Goal: Book appointment/travel/reservation

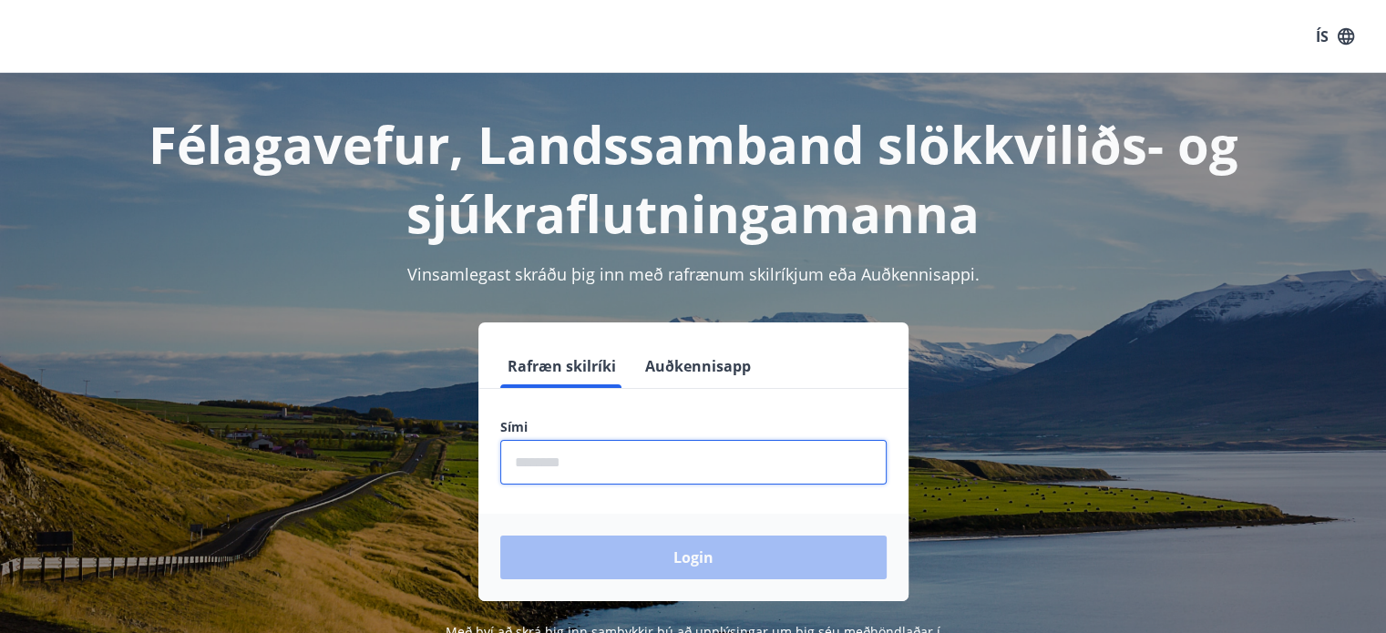
click at [601, 469] on input "phone" at bounding box center [693, 462] width 386 height 45
type input "********"
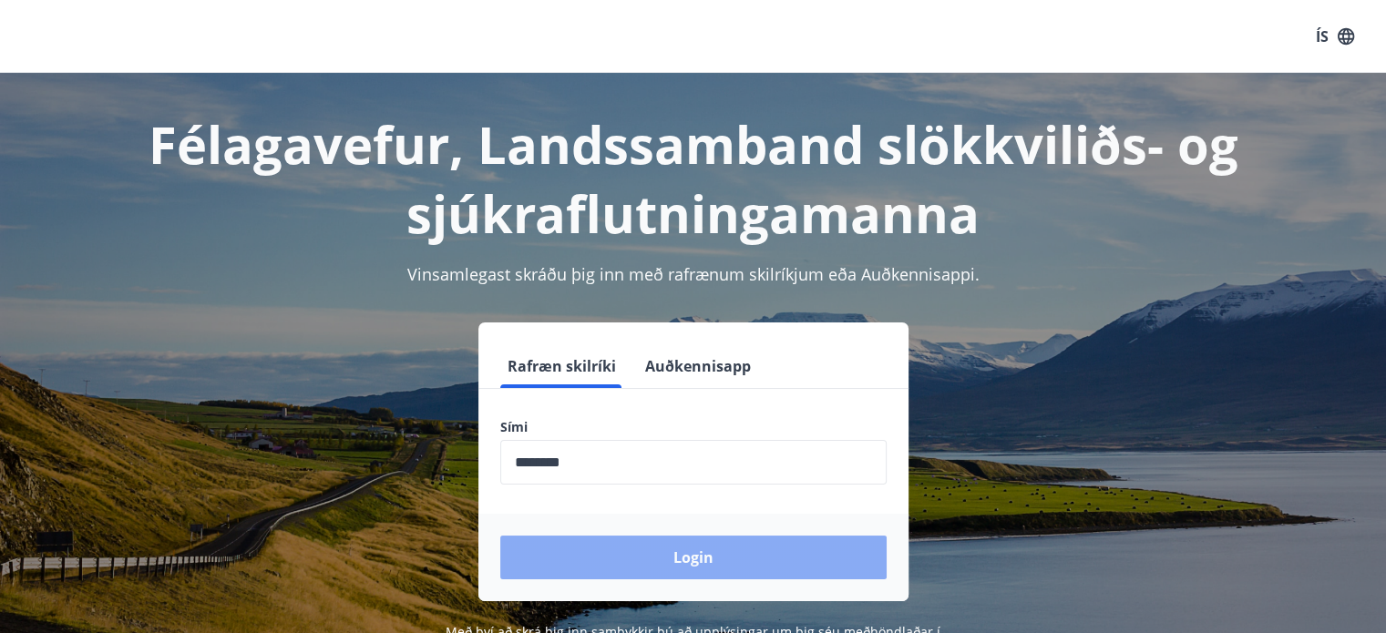
click at [641, 557] on button "Login" at bounding box center [693, 558] width 386 height 44
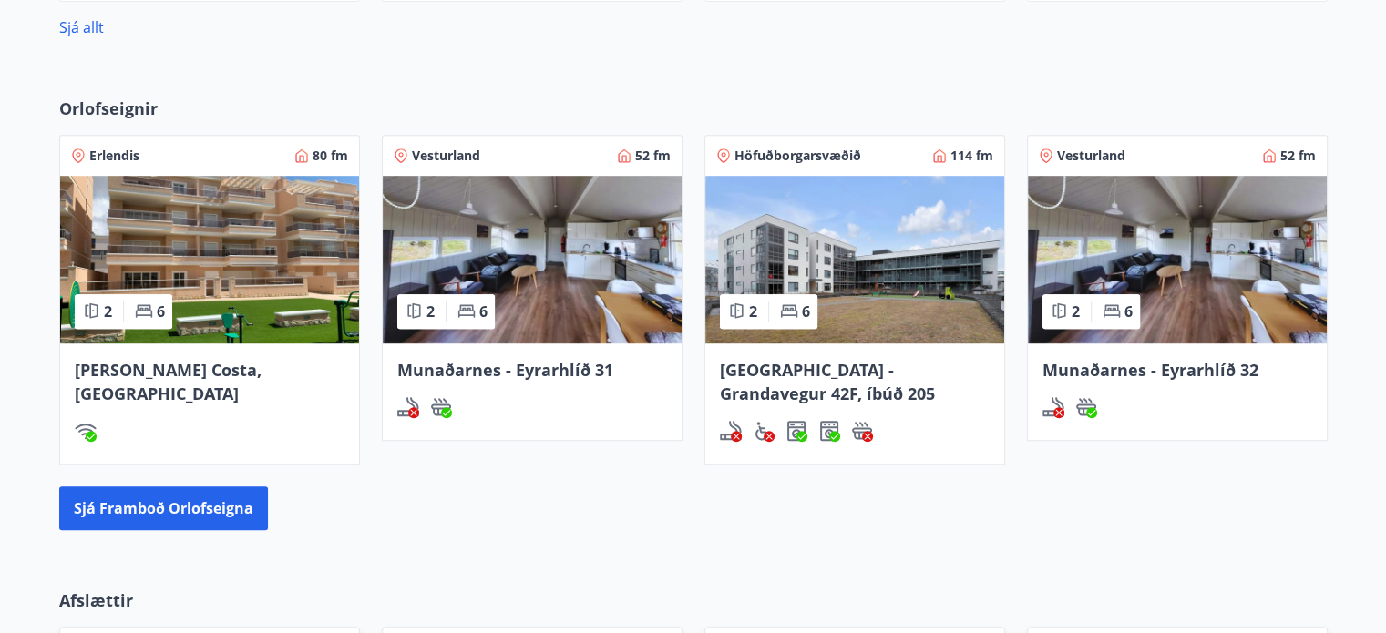
scroll to position [1096, 0]
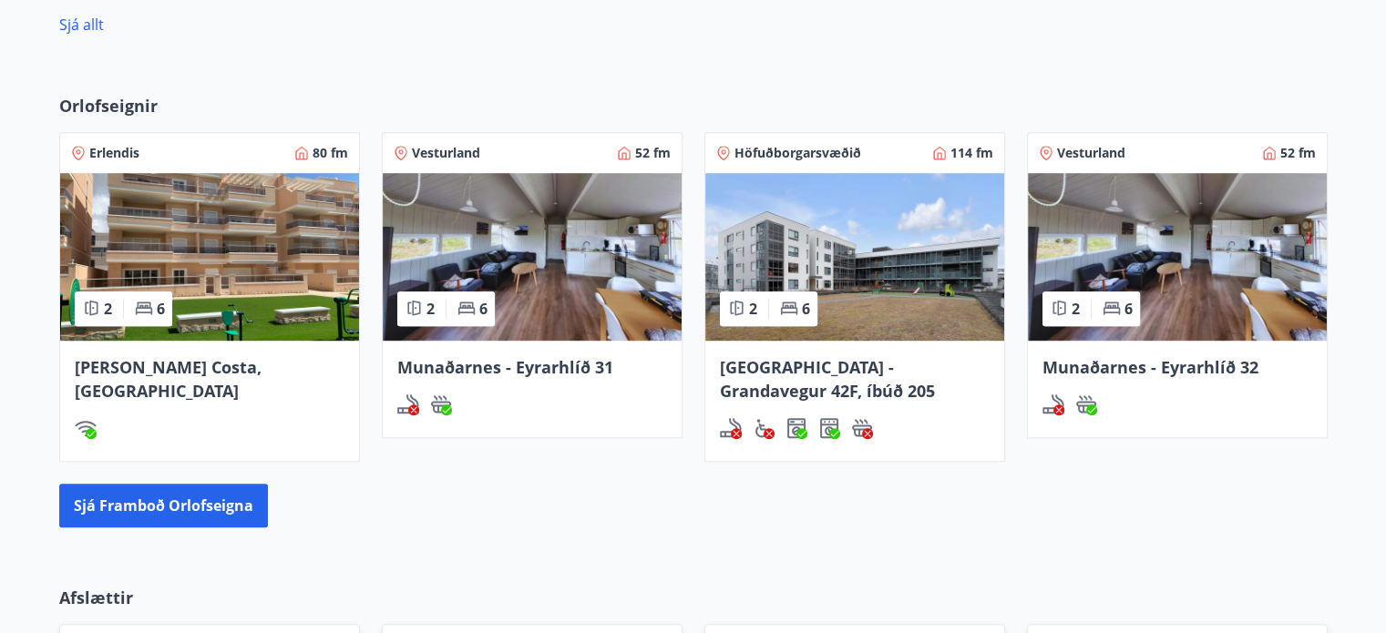
click at [768, 363] on span "[GEOGRAPHIC_DATA] - Grandavegur 42F, íbúð 205" at bounding box center [827, 379] width 215 height 46
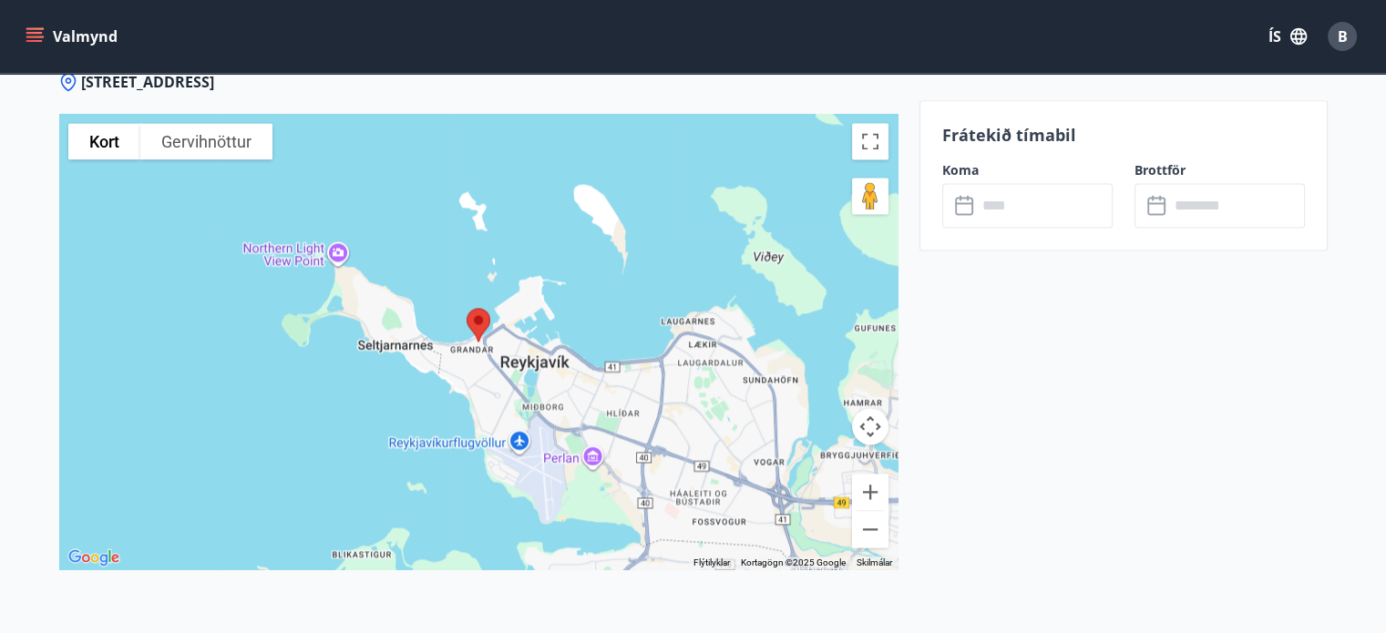
scroll to position [2484, 0]
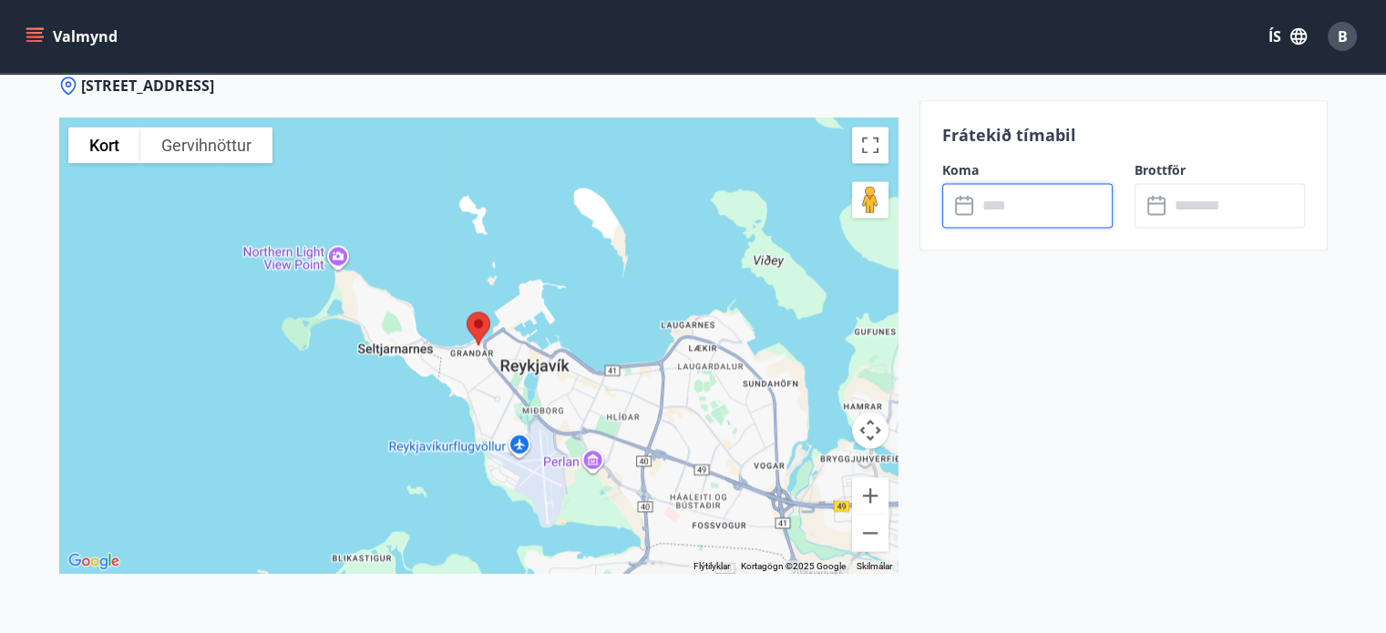
click at [1024, 207] on input "text" at bounding box center [1045, 205] width 136 height 45
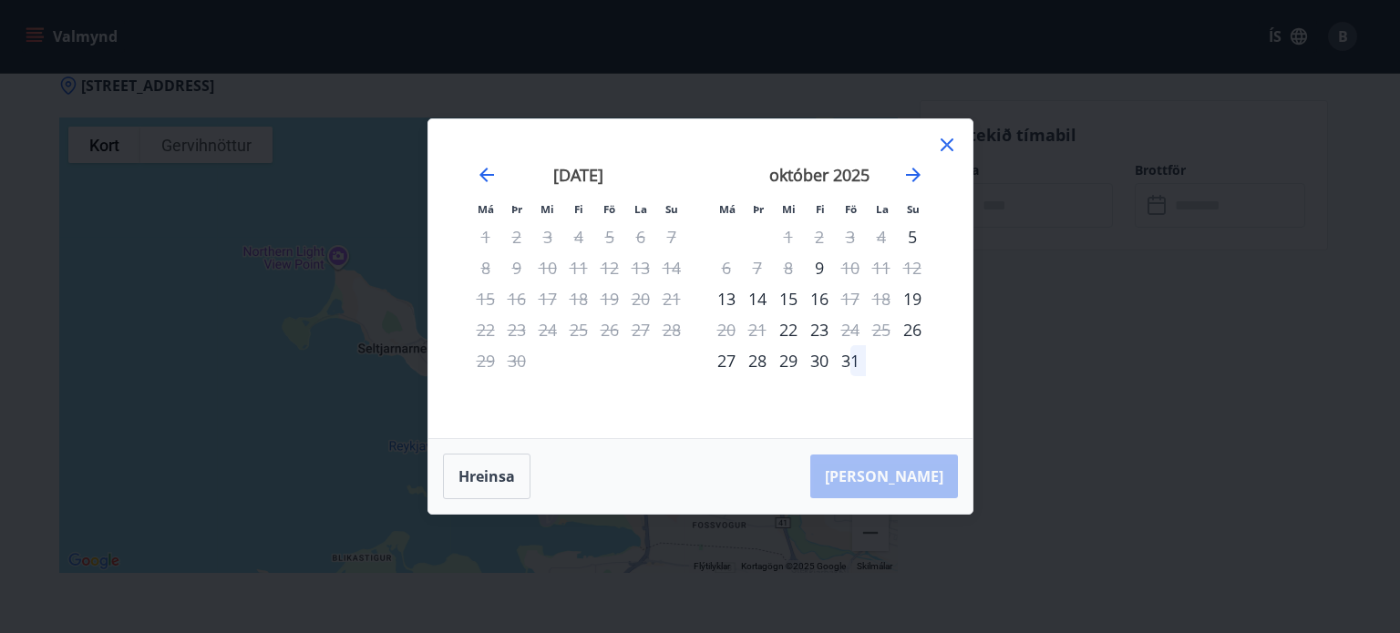
click at [944, 144] on icon at bounding box center [946, 144] width 13 height 13
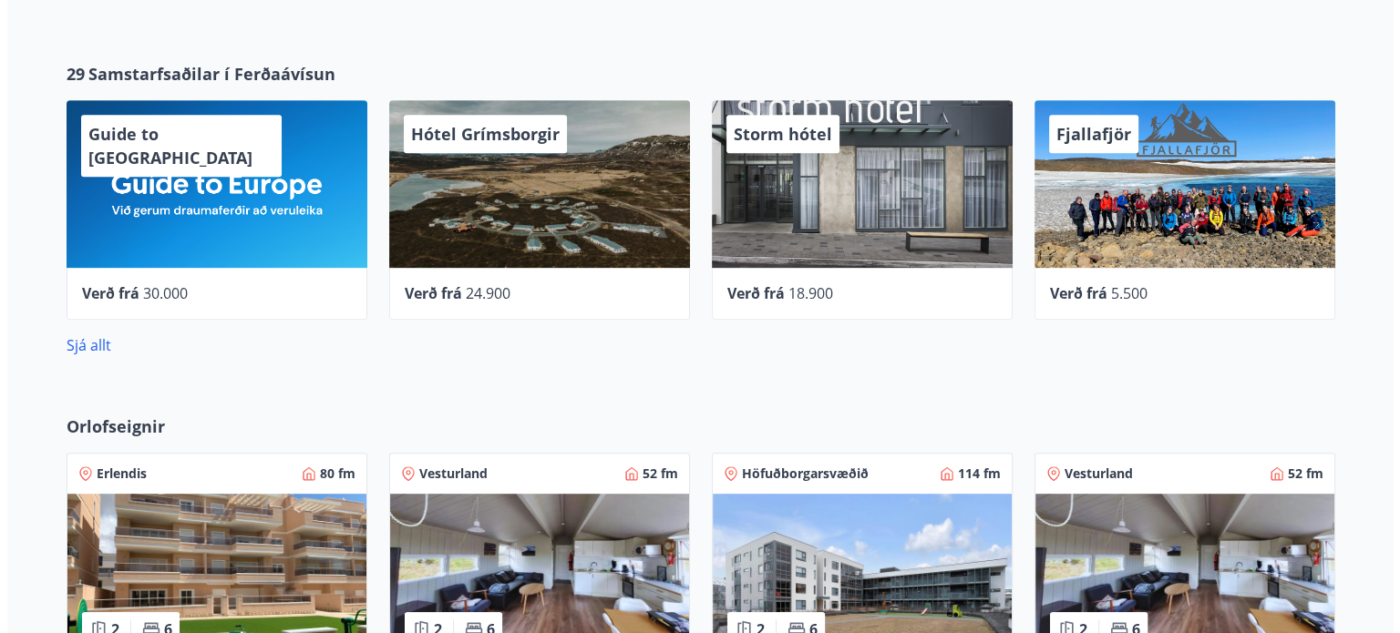
scroll to position [766, 0]
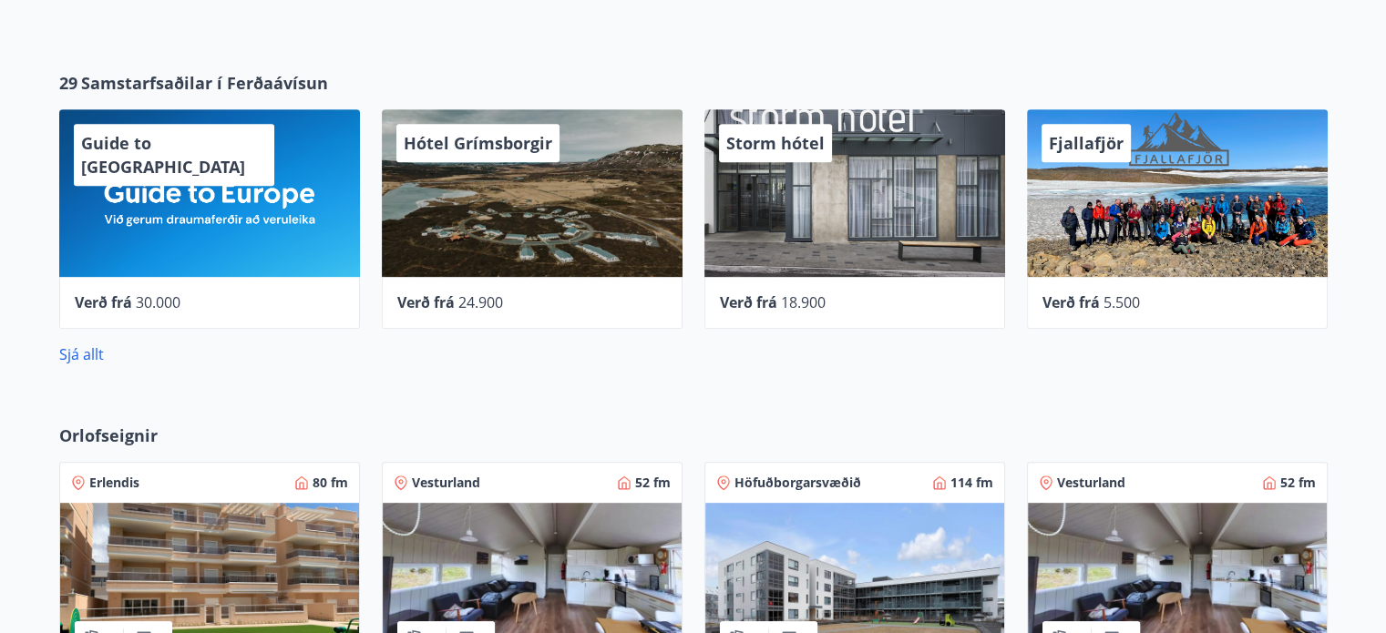
click at [754, 294] on span "Verð frá" at bounding box center [748, 302] width 57 height 20
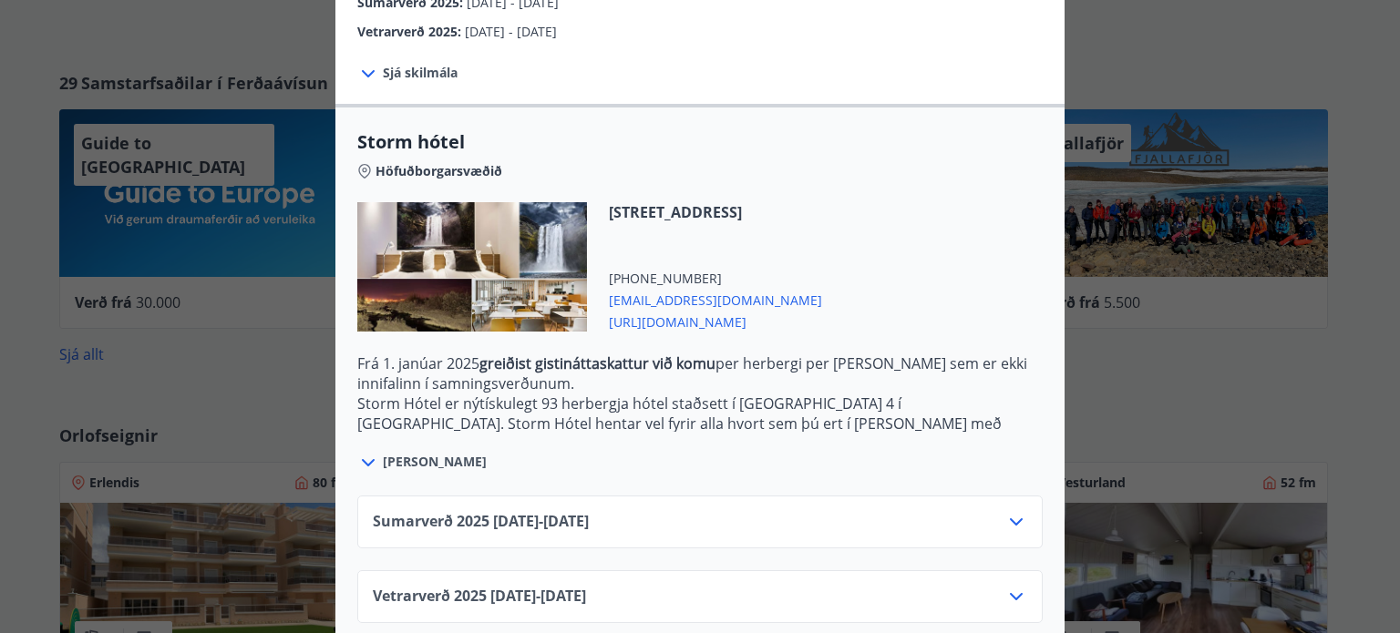
scroll to position [385, 0]
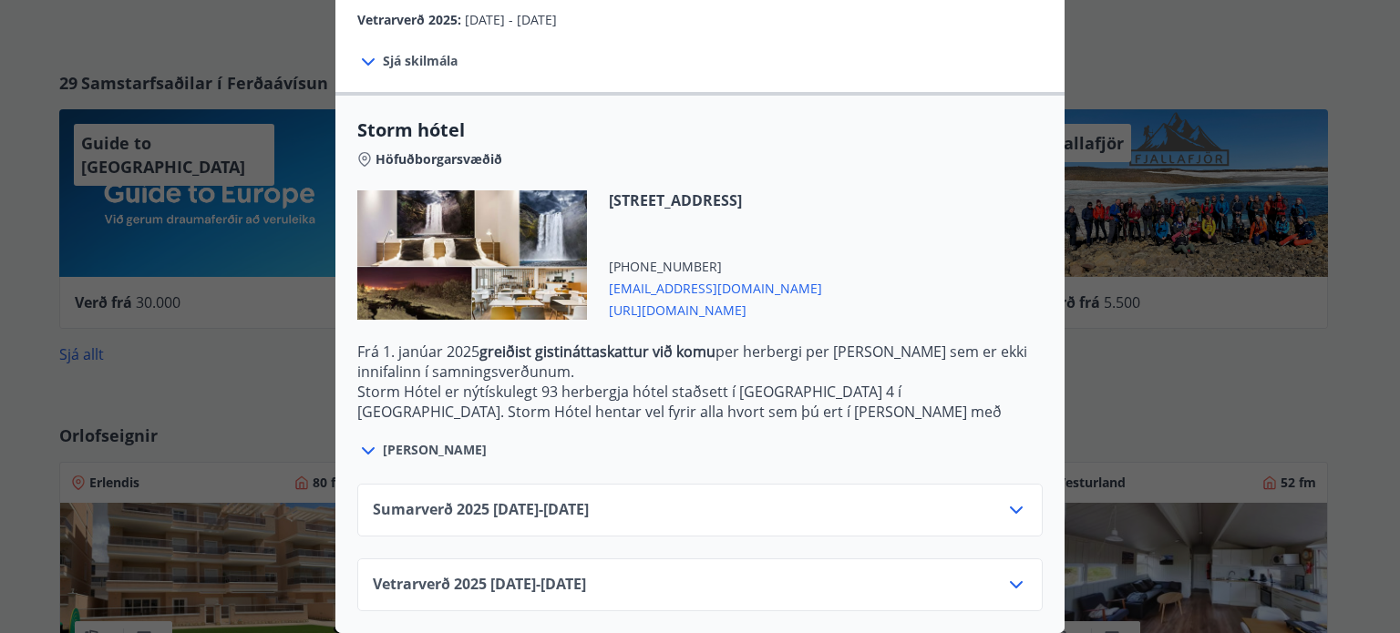
click at [1010, 581] on icon at bounding box center [1016, 584] width 13 height 7
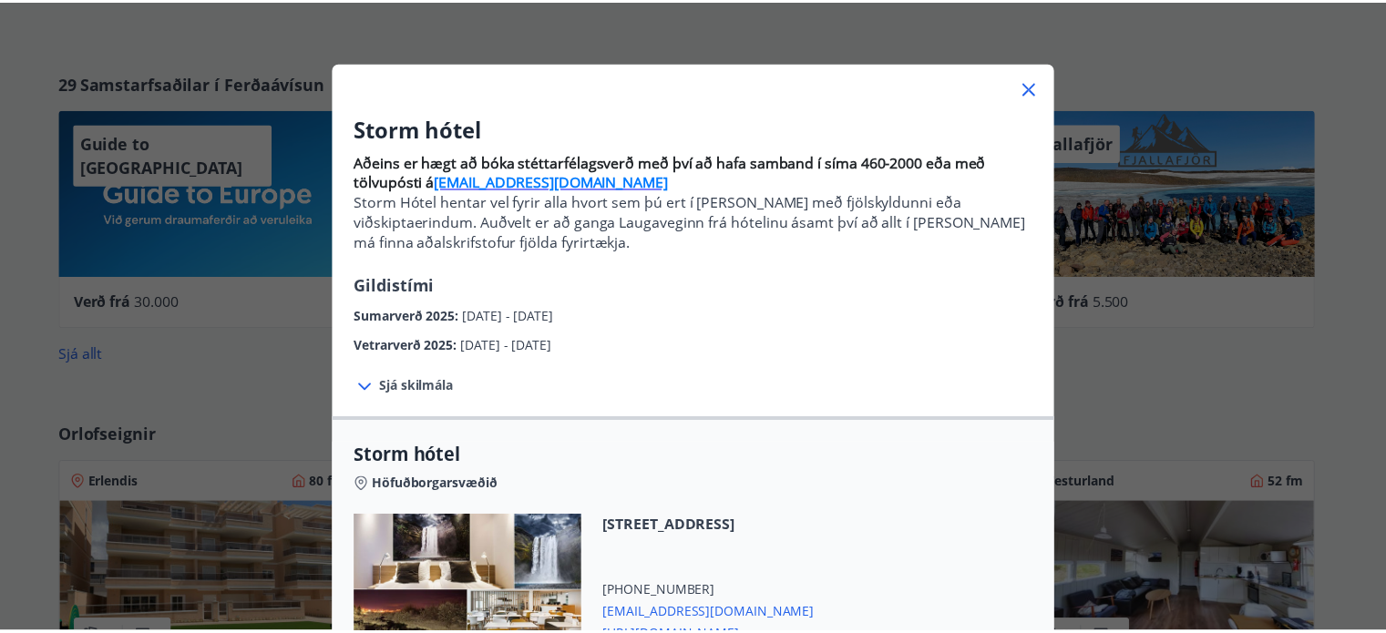
scroll to position [0, 0]
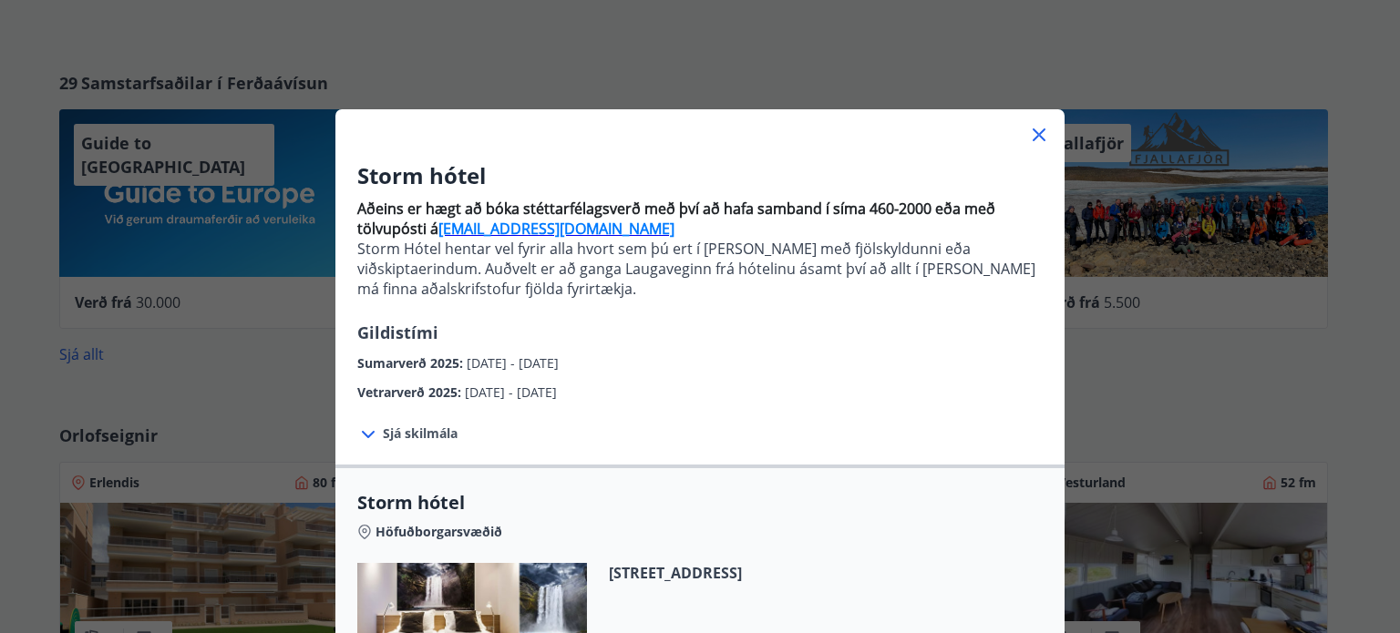
click at [1028, 137] on icon at bounding box center [1039, 135] width 22 height 22
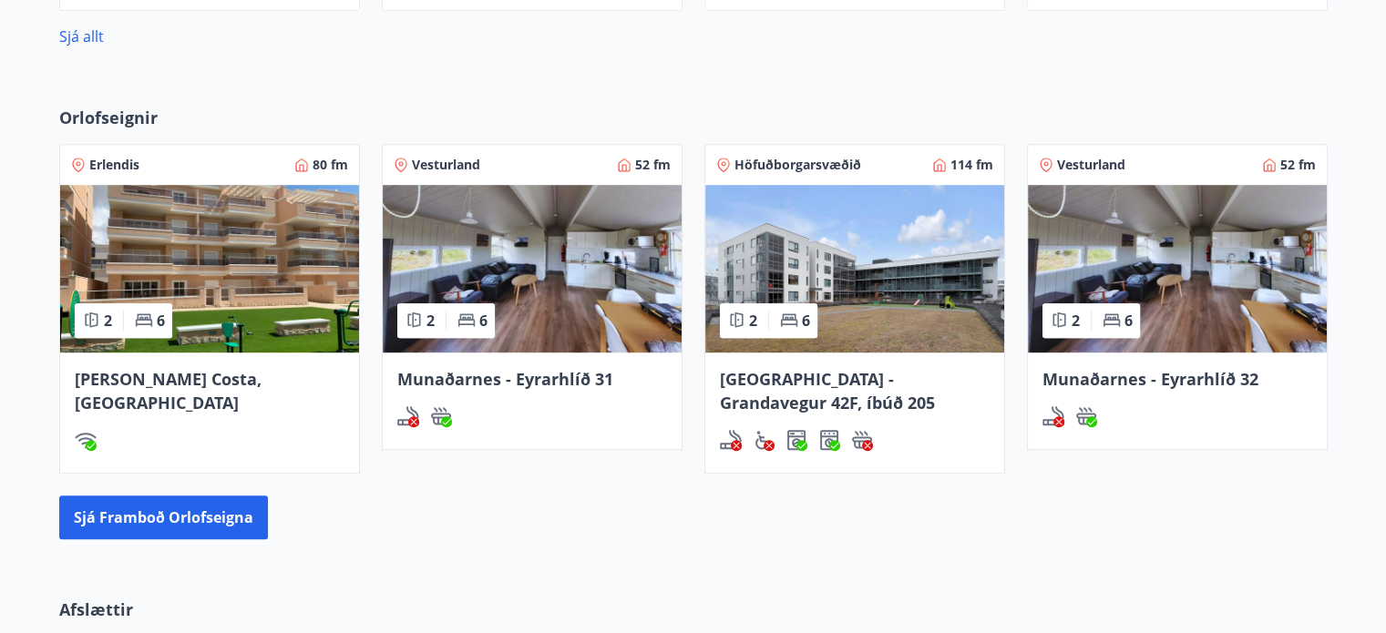
scroll to position [1090, 0]
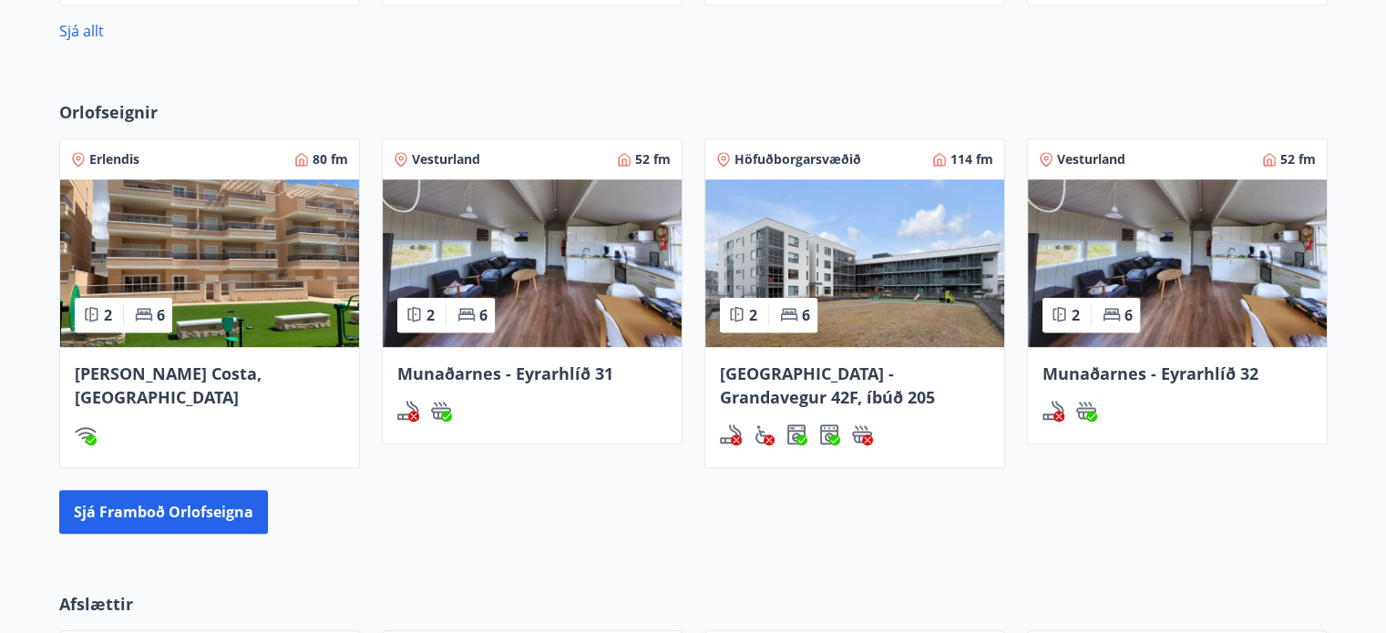
click at [190, 367] on span "[PERSON_NAME] Costa, [GEOGRAPHIC_DATA]" at bounding box center [168, 386] width 187 height 46
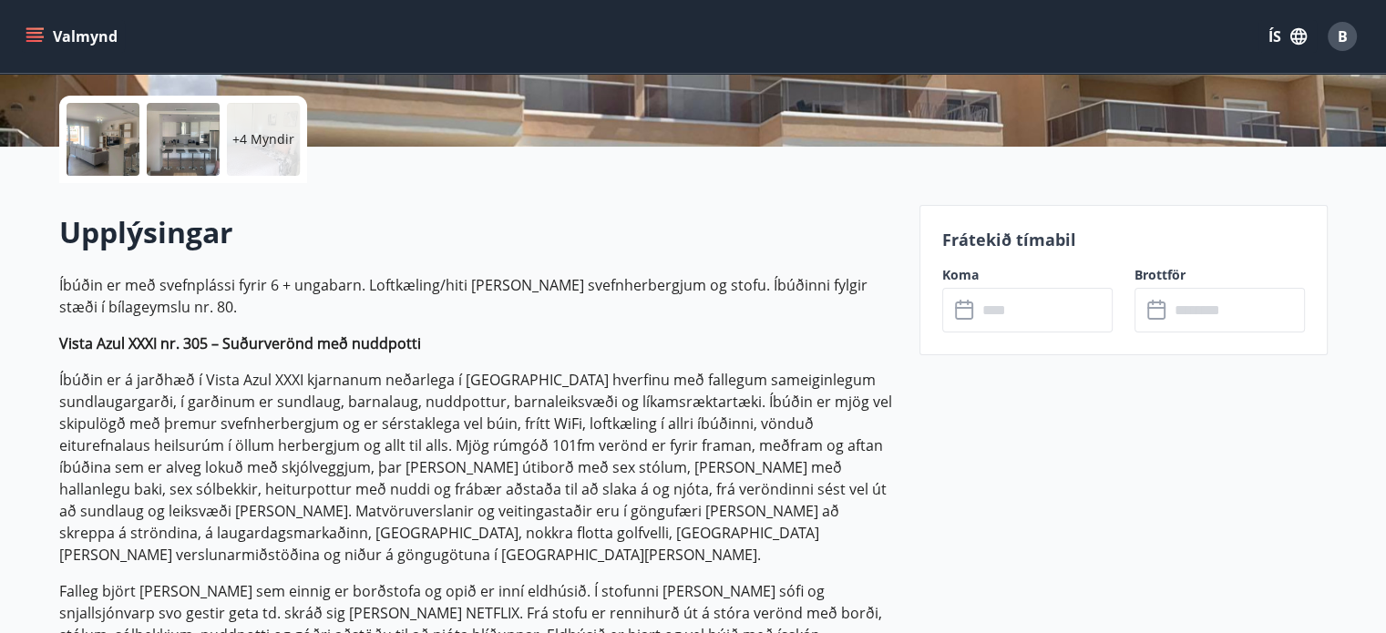
scroll to position [401, 0]
click at [1011, 300] on input "text" at bounding box center [1045, 309] width 136 height 45
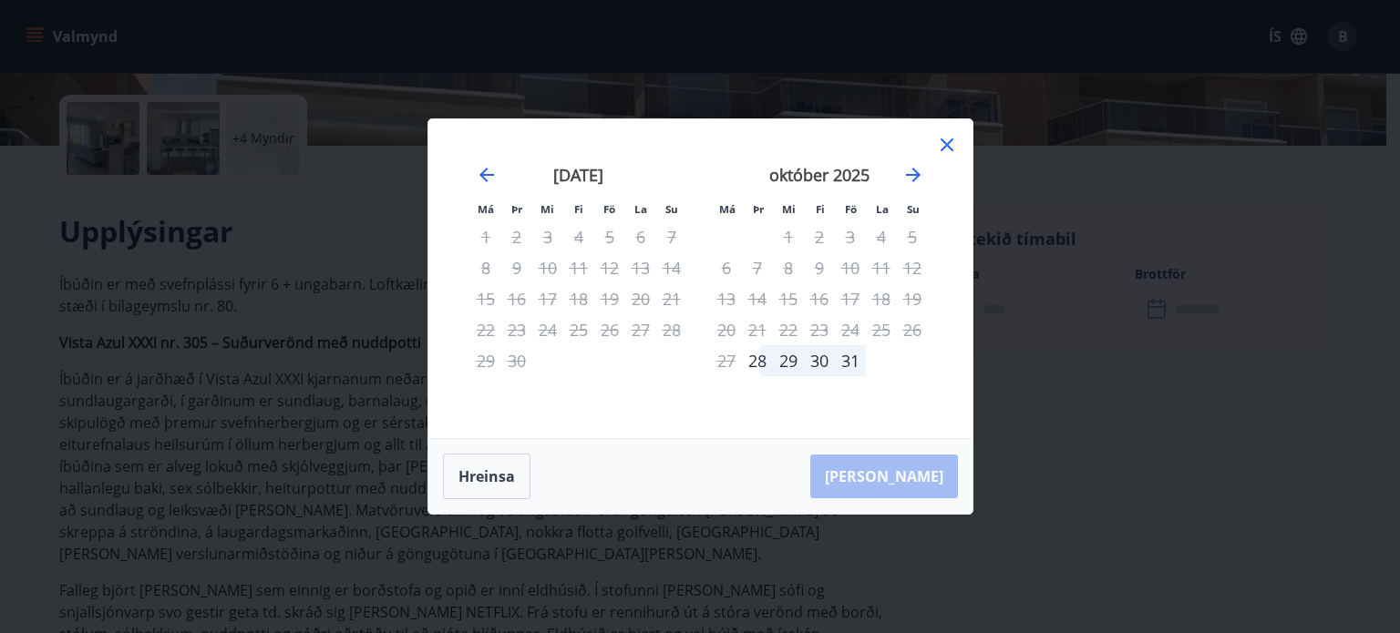
click at [945, 144] on icon at bounding box center [946, 144] width 13 height 13
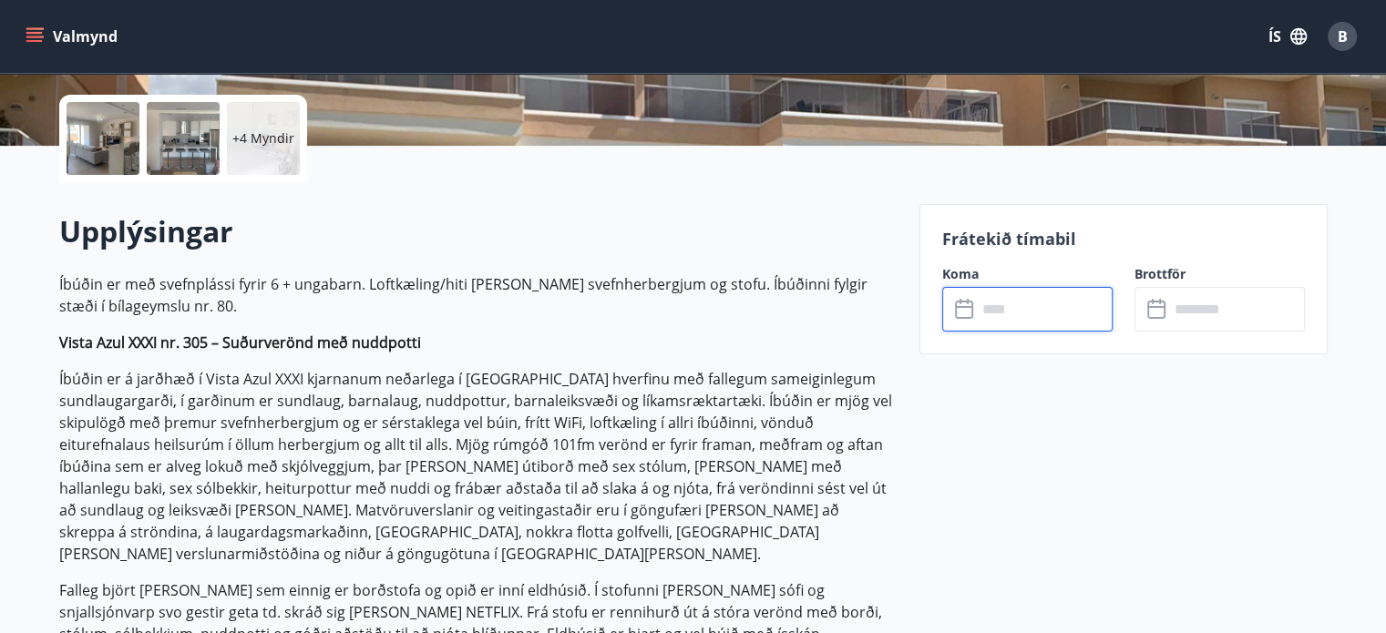
click at [1034, 322] on input "text" at bounding box center [1045, 309] width 136 height 45
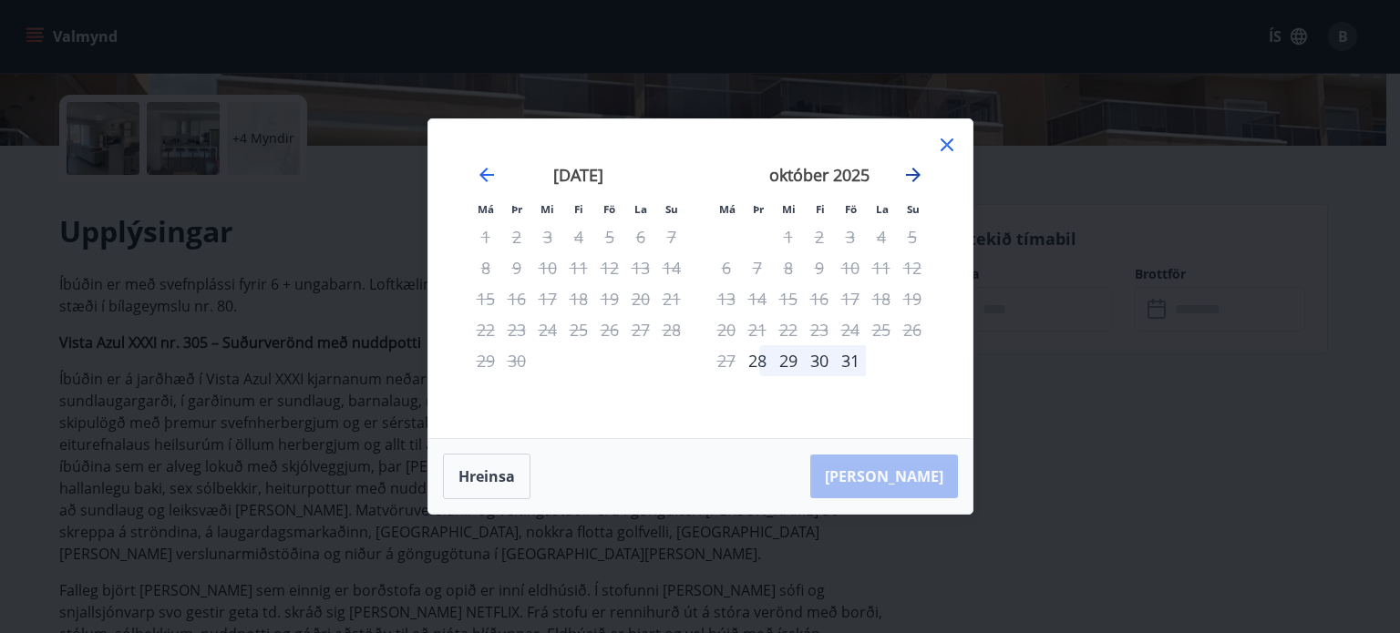
click at [909, 170] on icon "Move forward to switch to the next month." at bounding box center [913, 175] width 22 height 22
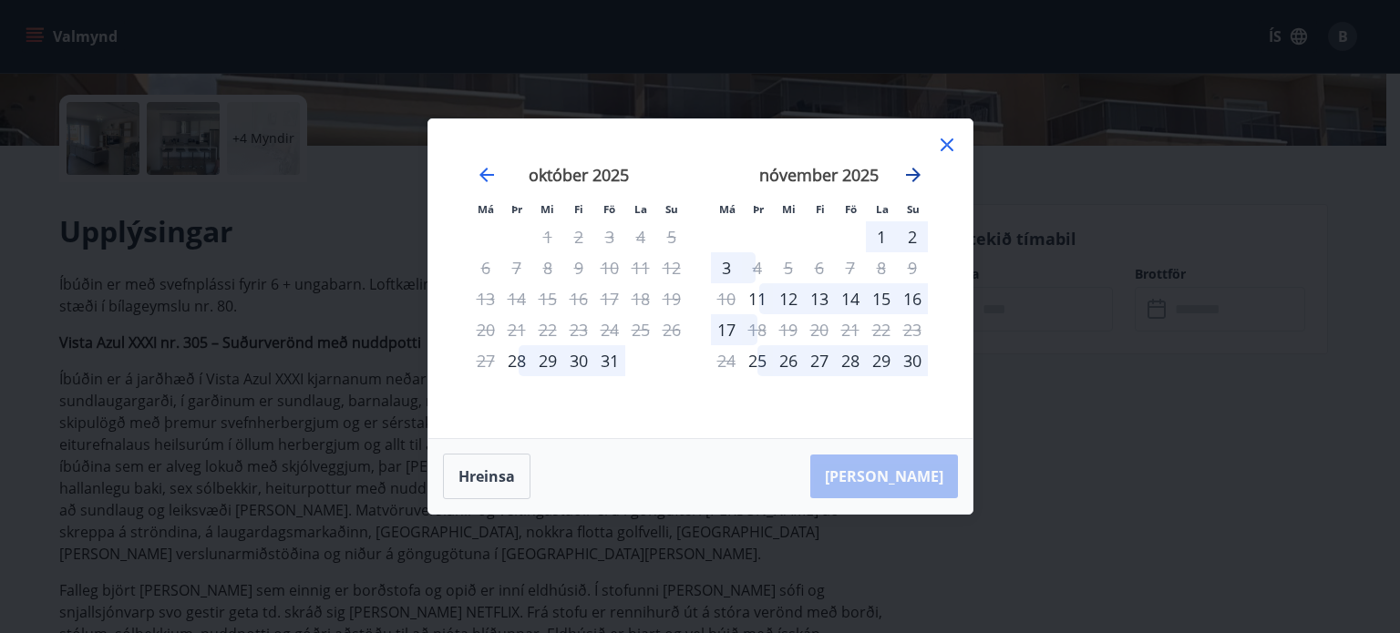
click at [912, 175] on icon "Move forward to switch to the next month." at bounding box center [913, 175] width 15 height 15
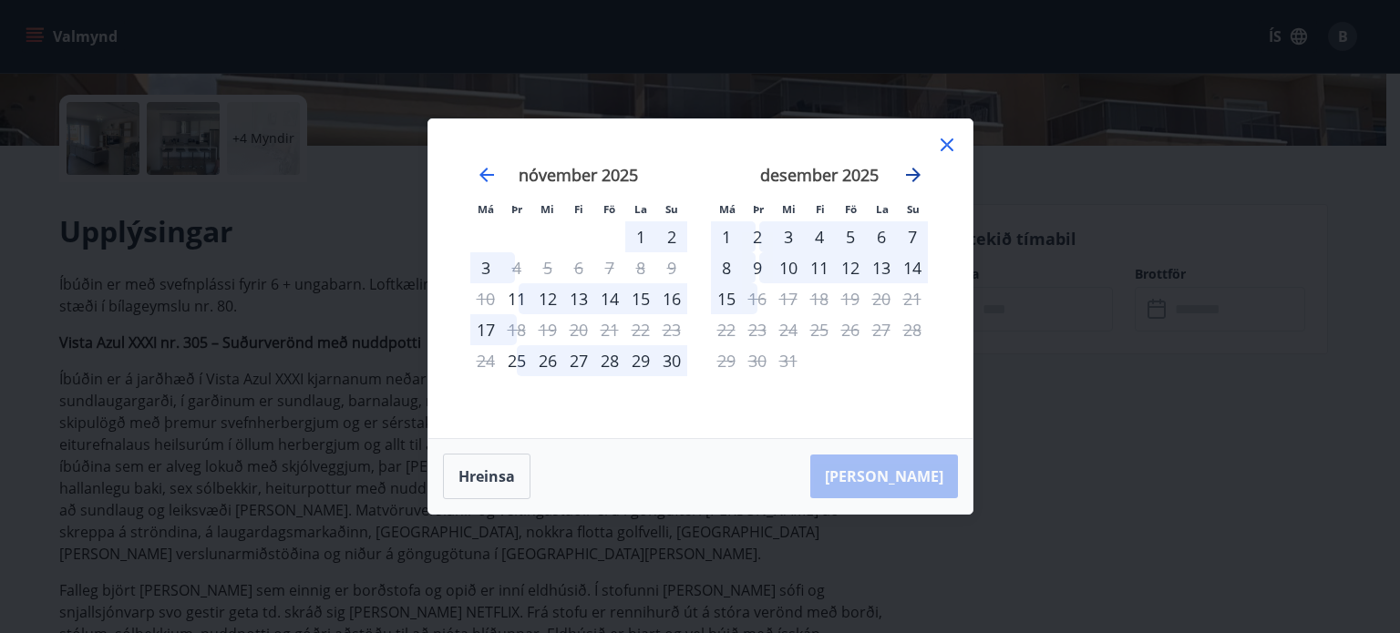
click at [912, 175] on icon "Move forward to switch to the next month." at bounding box center [913, 175] width 15 height 15
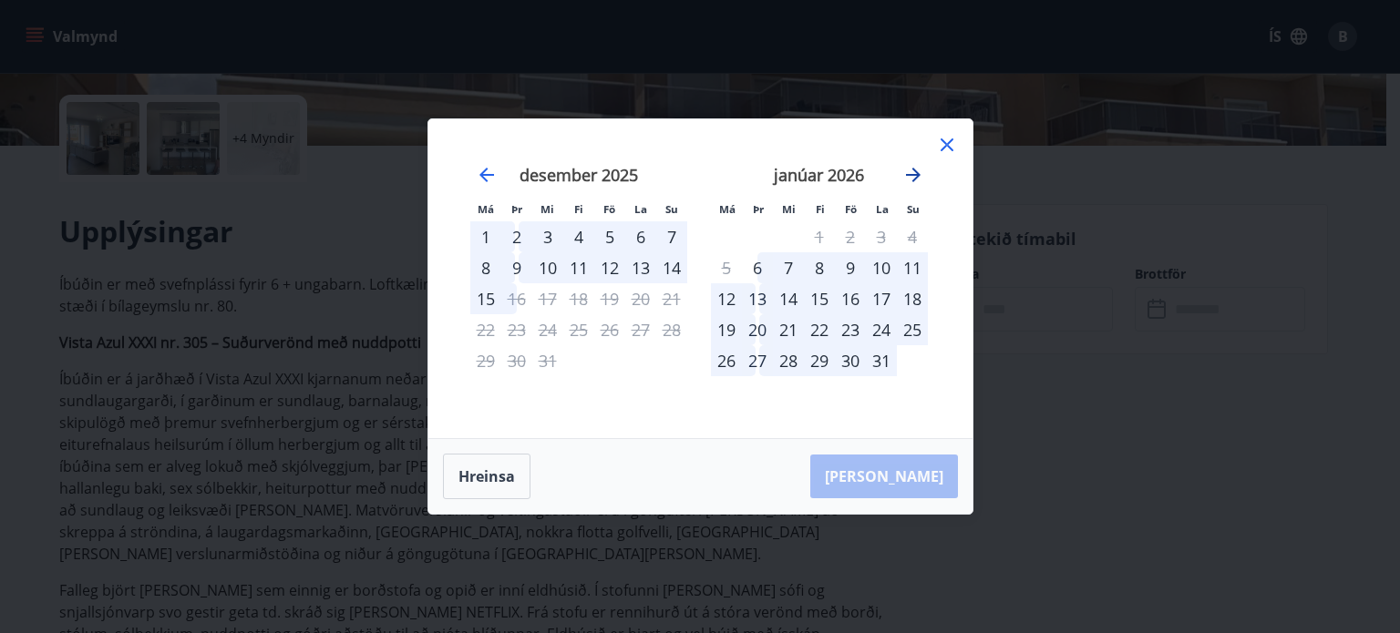
click at [912, 175] on icon "Move forward to switch to the next month." at bounding box center [913, 175] width 15 height 15
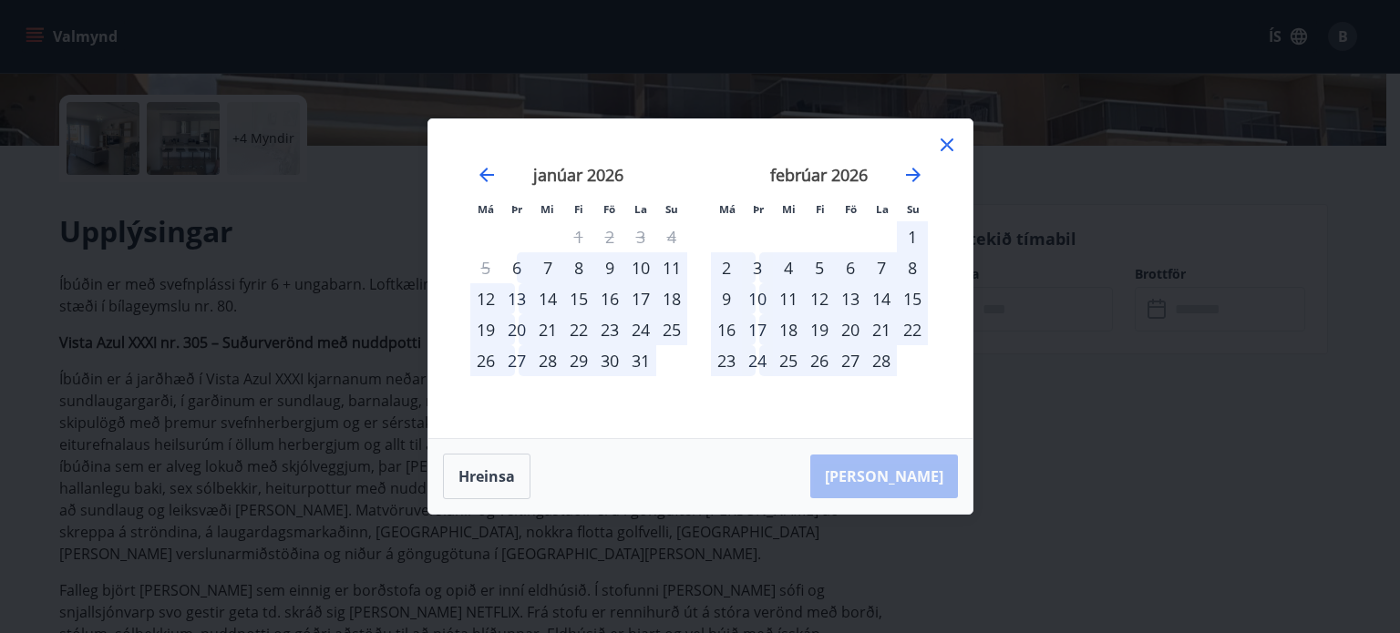
click at [944, 152] on icon at bounding box center [947, 145] width 22 height 22
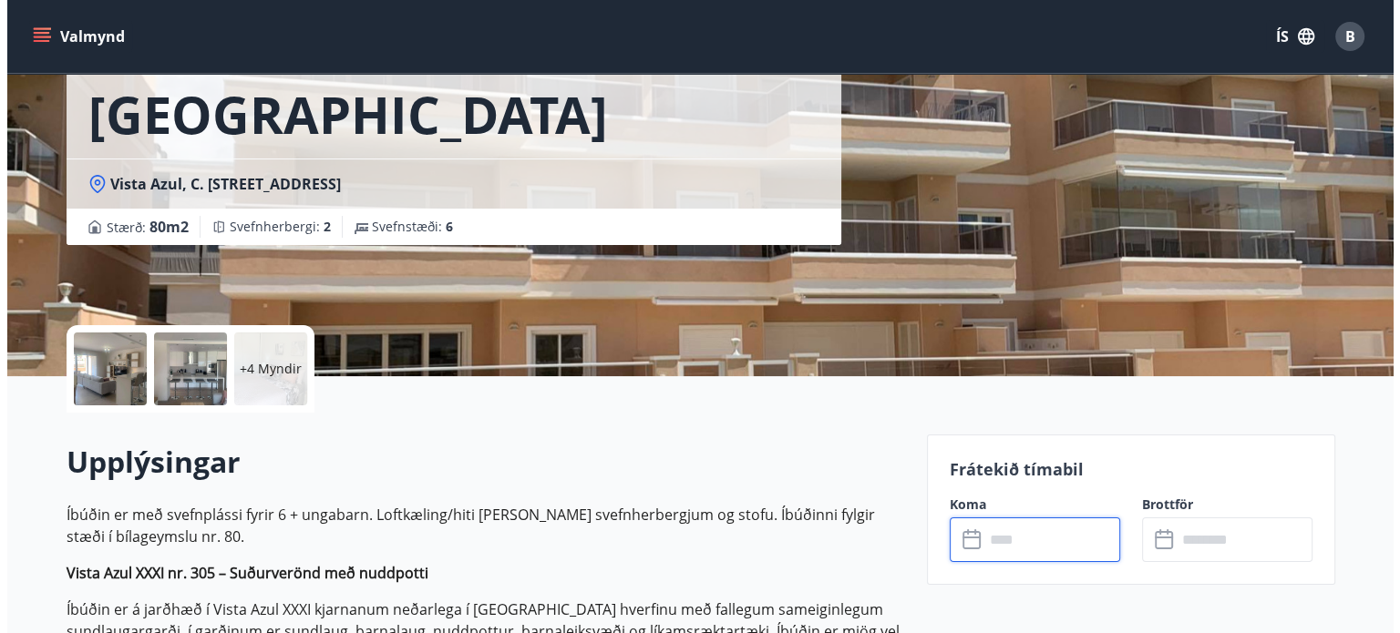
scroll to position [0, 0]
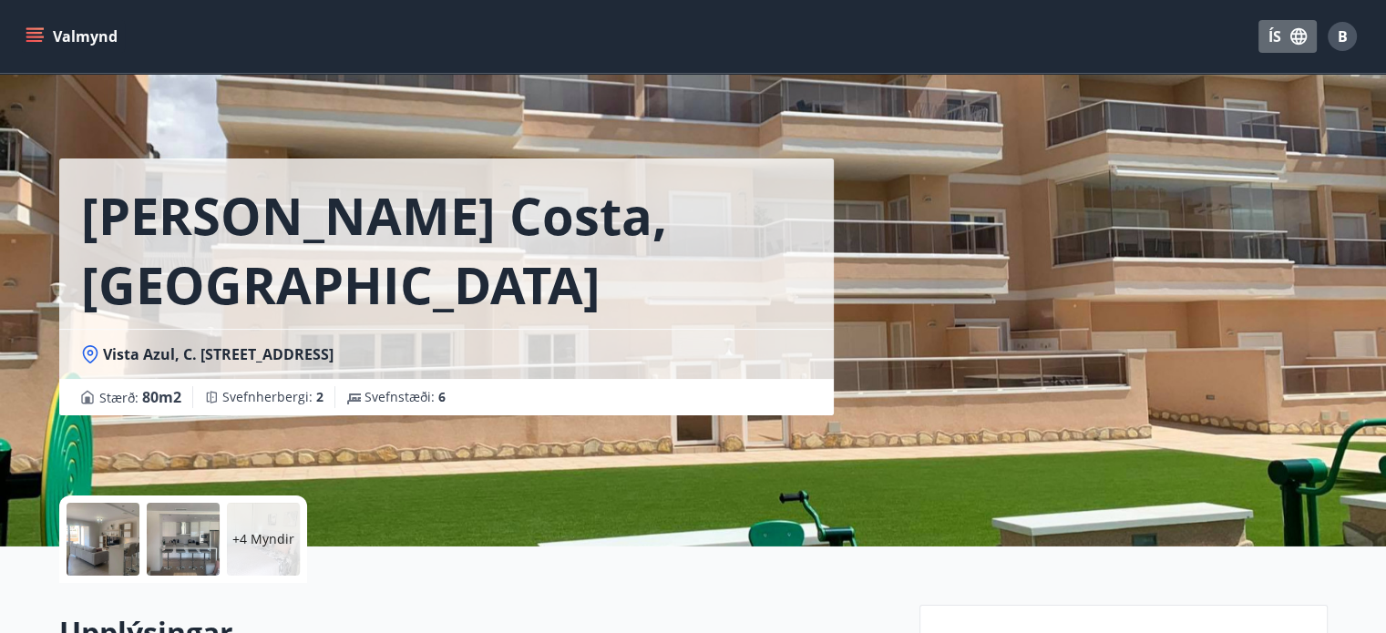
click at [1297, 33] on icon "button" at bounding box center [1298, 36] width 16 height 16
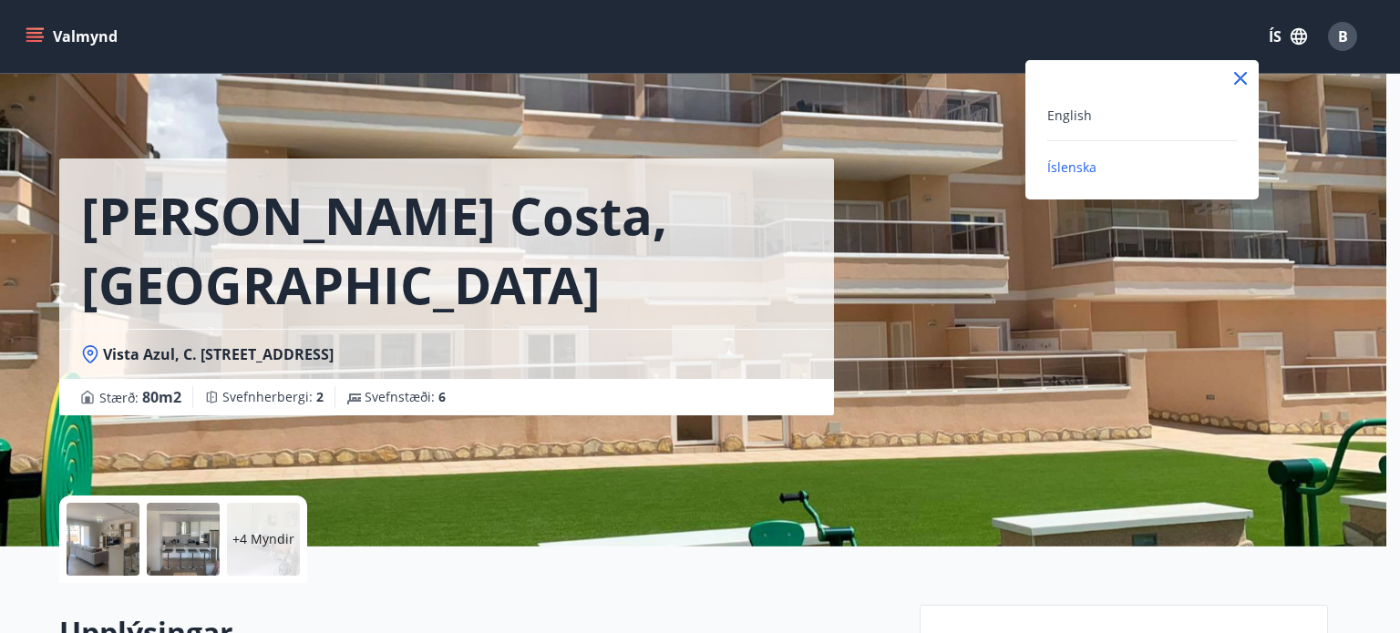
click at [1087, 174] on span "Íslenska" at bounding box center [1071, 167] width 49 height 17
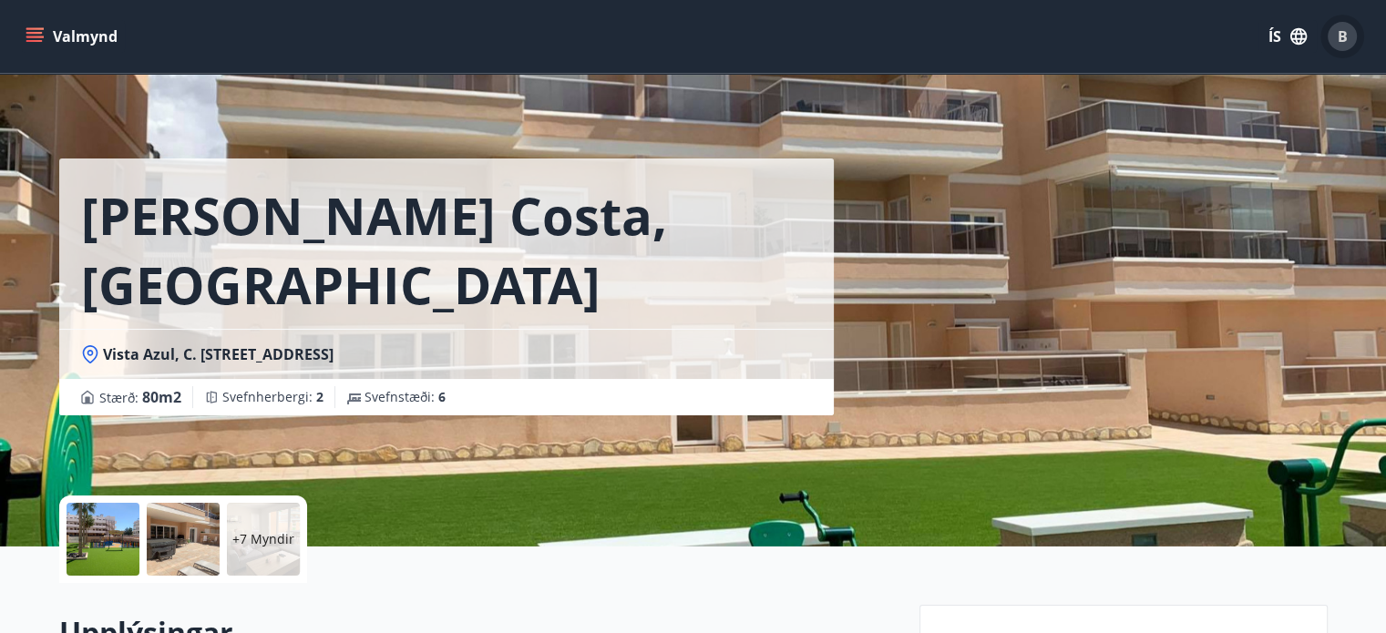
click at [1341, 26] on span "B" at bounding box center [1343, 36] width 10 height 20
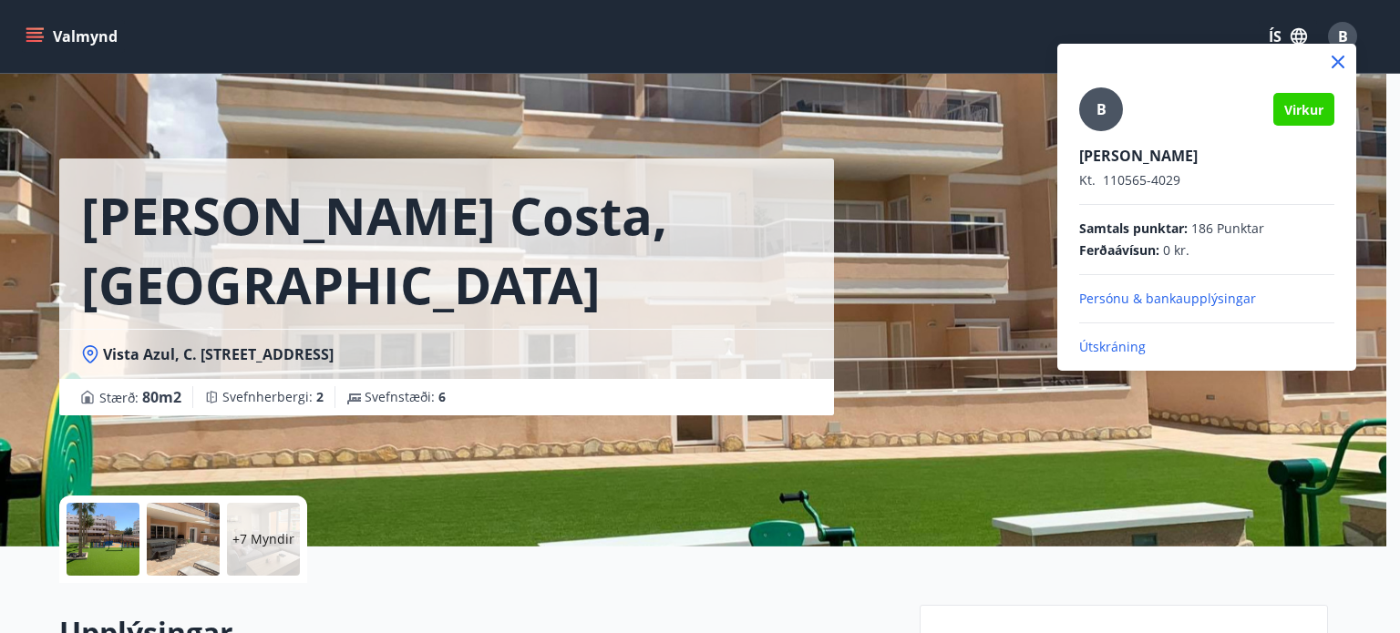
click at [1121, 338] on p "Útskráning" at bounding box center [1206, 347] width 255 height 18
